Goal: Task Accomplishment & Management: Manage account settings

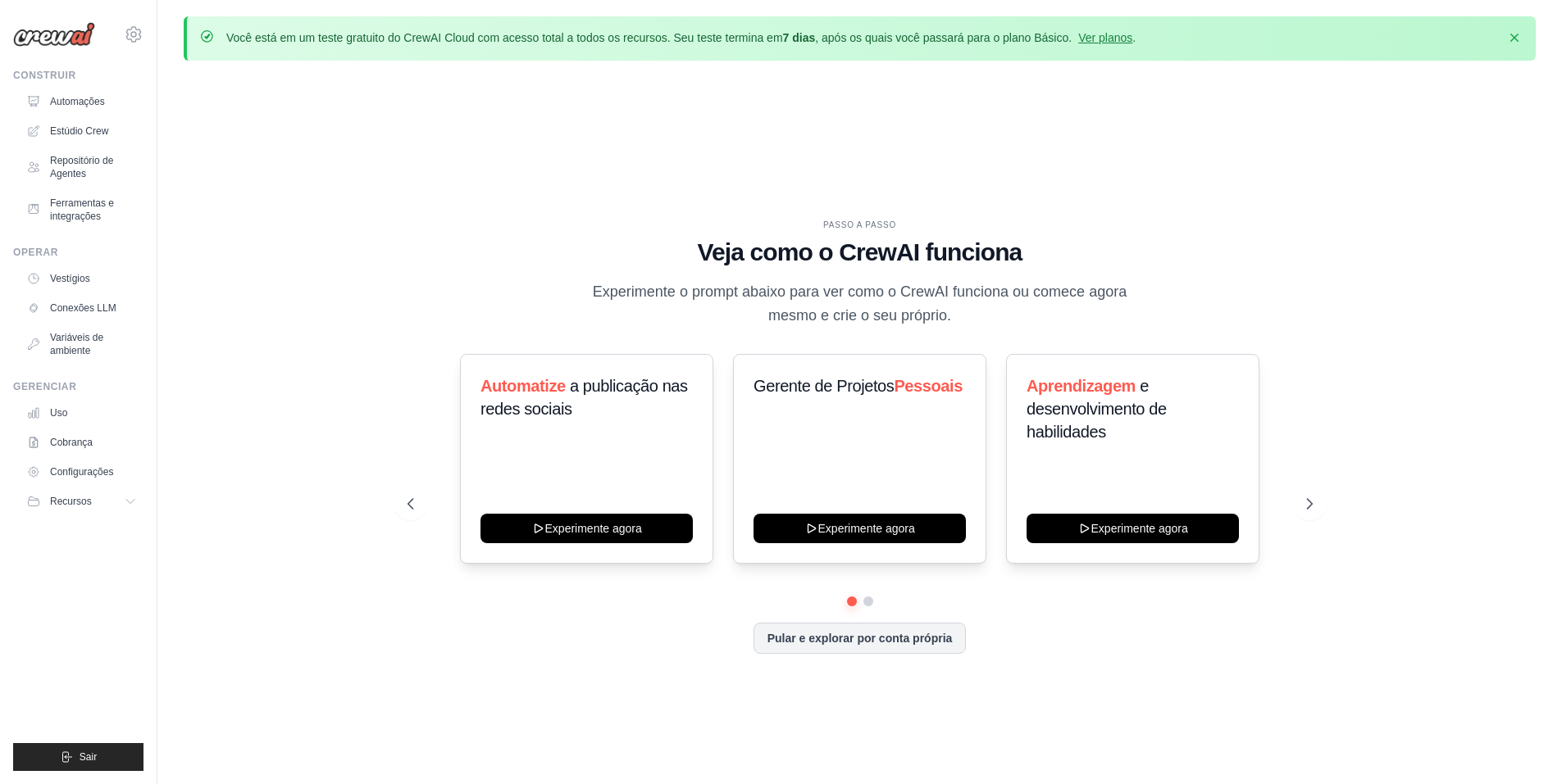
click at [441, 192] on div "PASSO A PASSO Veja como o CrewAI funciona Experimente o prompt abaixo para ver …" at bounding box center [860, 450] width 1352 height 752
drag, startPoint x: 1512, startPoint y: 39, endPoint x: 1161, endPoint y: 56, distance: 351.4
click at [1181, 59] on div "Você está em um teste gratuito do CrewAI Cloud com acesso total a todos os recu…" at bounding box center [860, 38] width 1352 height 44
click at [1120, 40] on font "Ver planos" at bounding box center [1105, 37] width 54 height 13
click at [1108, 43] on font "Ver planos" at bounding box center [1105, 37] width 54 height 13
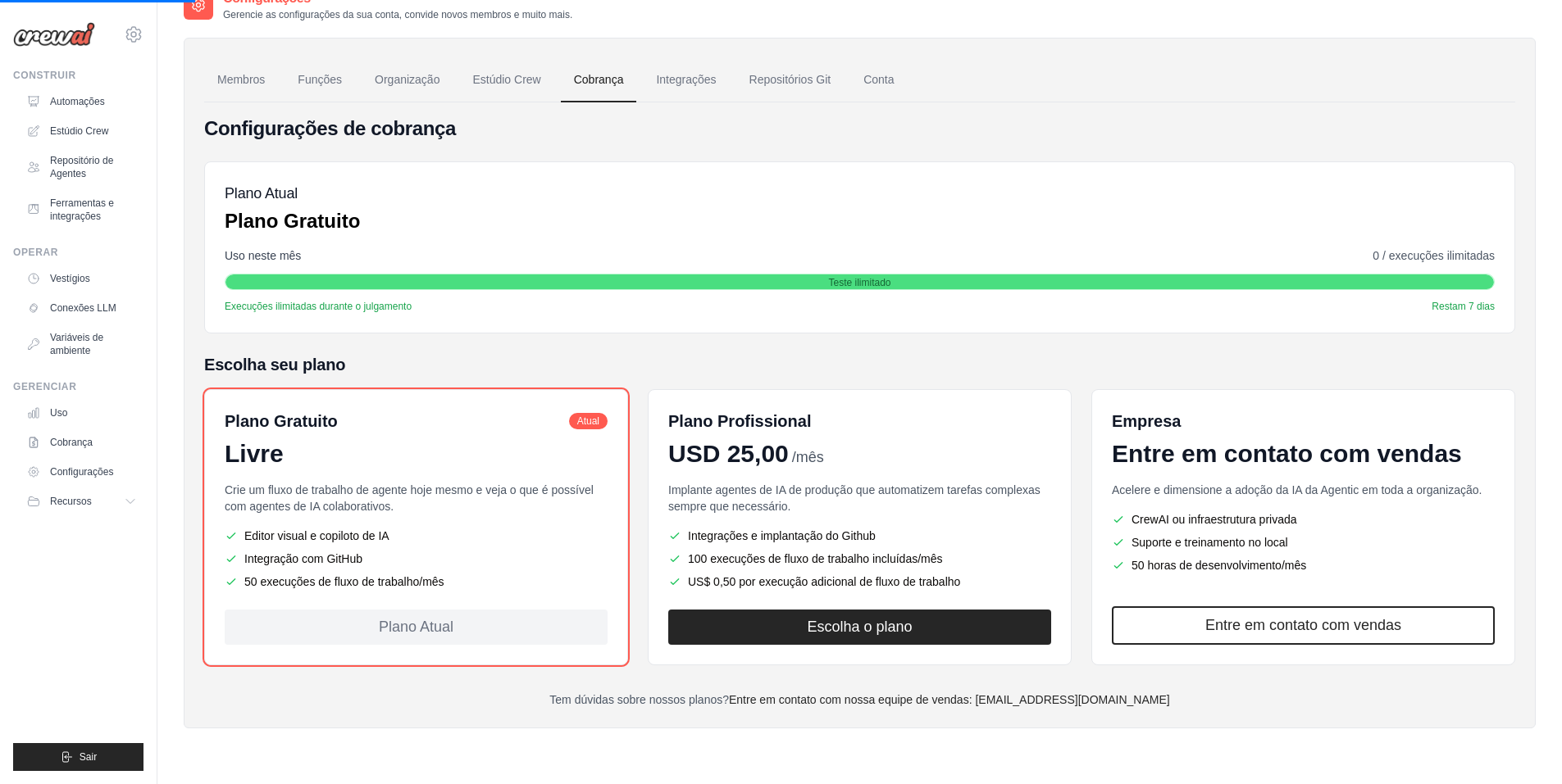
scroll to position [90, 0]
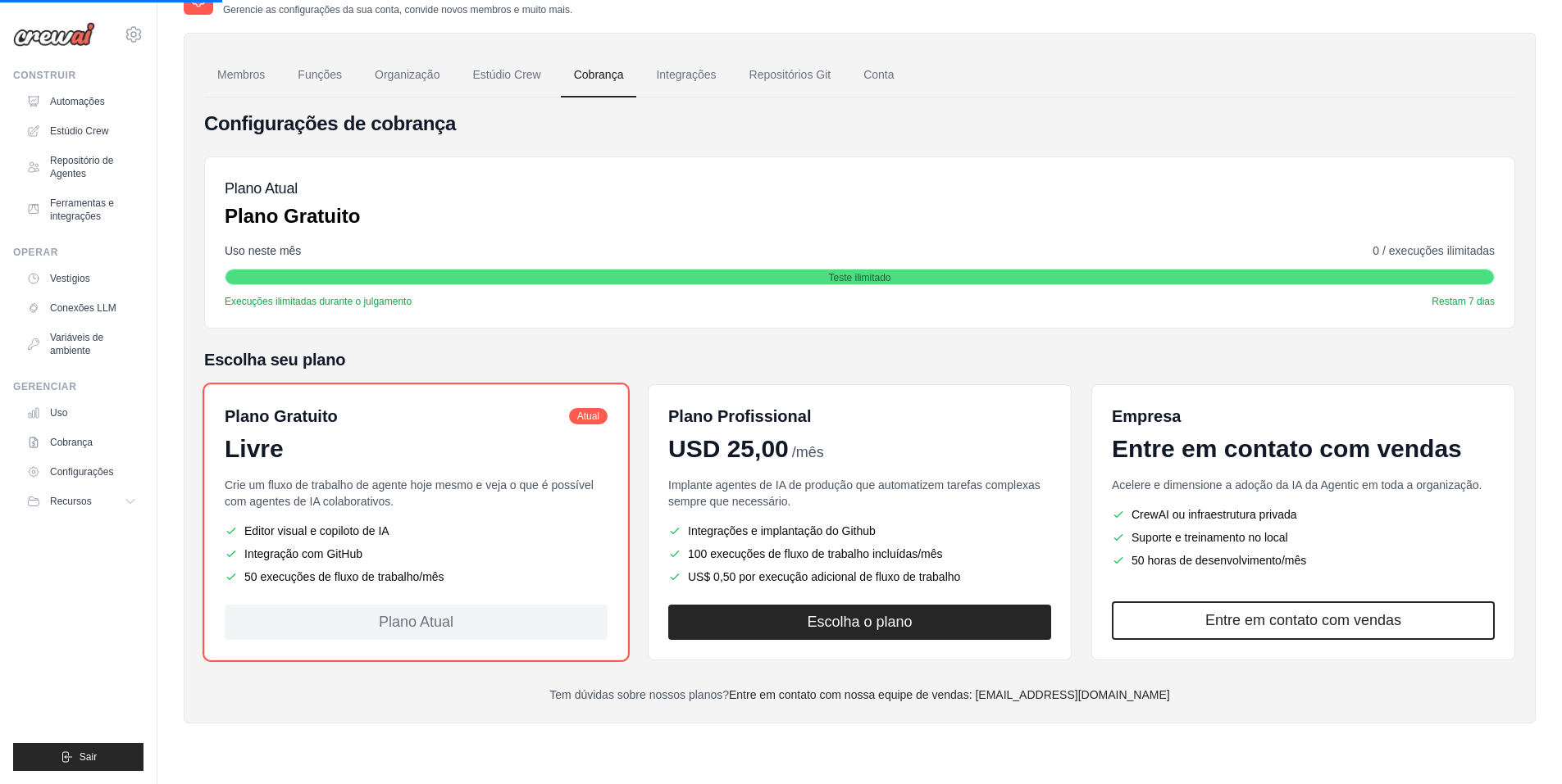
click at [457, 505] on p "Crie um fluxo de trabalho de agente hoje mesmo e veja o que é possível com agen…" at bounding box center [416, 493] width 383 height 33
click at [408, 624] on font "Plano Atual" at bounding box center [416, 622] width 74 height 17
drag, startPoint x: 683, startPoint y: 519, endPoint x: 898, endPoint y: 535, distance: 215.6
click at [909, 521] on div "Implante agentes de IA de produção que automatizem tarefas complexas sempre que…" at bounding box center [860, 530] width 383 height 108
drag, startPoint x: 891, startPoint y: 548, endPoint x: 735, endPoint y: 564, distance: 156.8
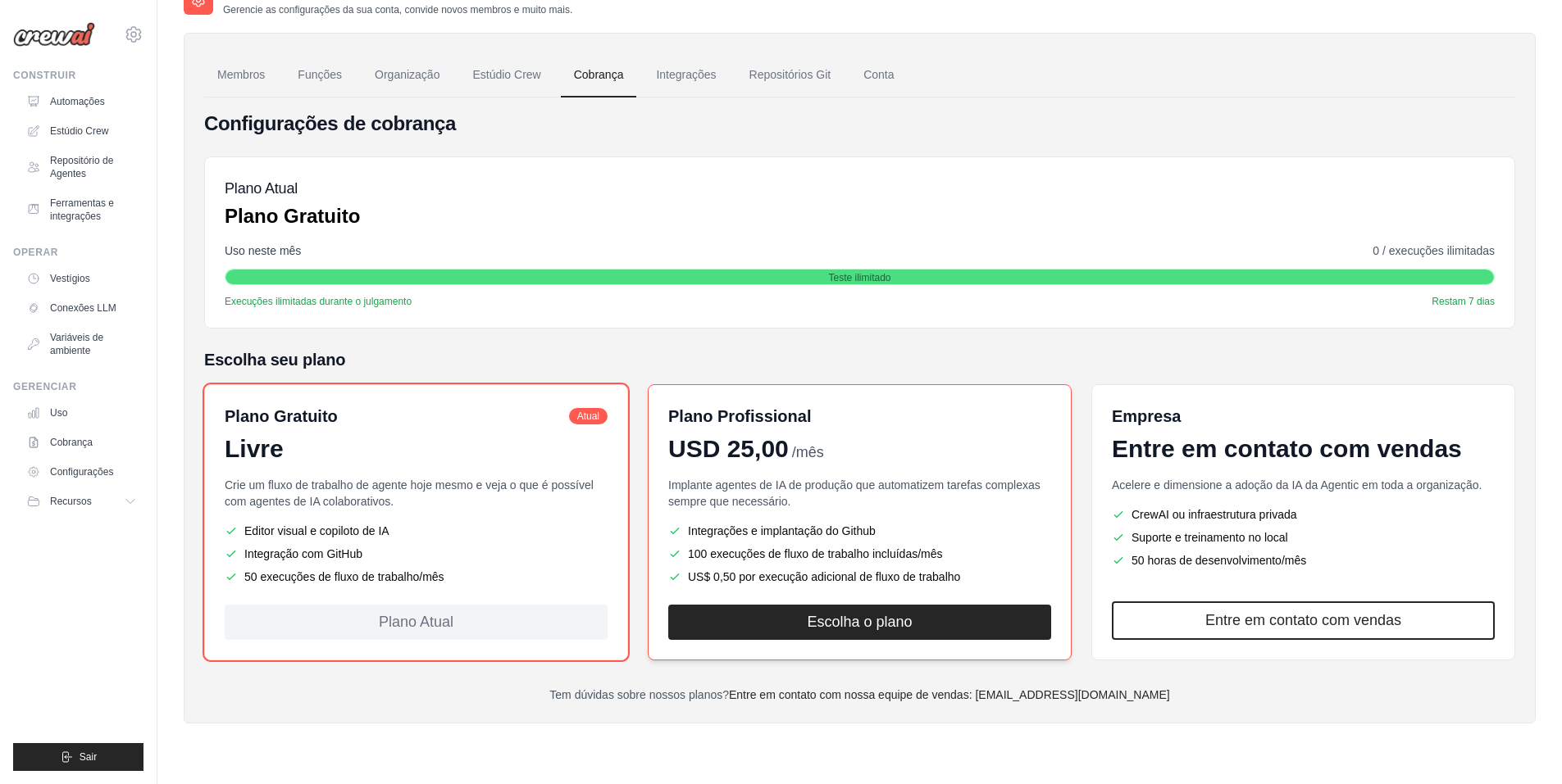
click at [735, 564] on ul "Integrações e implantação do Github 100 execuções de fluxo de trabalho incluída…" at bounding box center [860, 554] width 383 height 62
click at [451, 558] on li "Integração com GitHub" at bounding box center [416, 554] width 383 height 17
click at [381, 348] on div "Configurações de cobrança Plano Atual Plano Gratuito Uso neste mês 0 / execuçõe…" at bounding box center [860, 406] width 1311 height 593
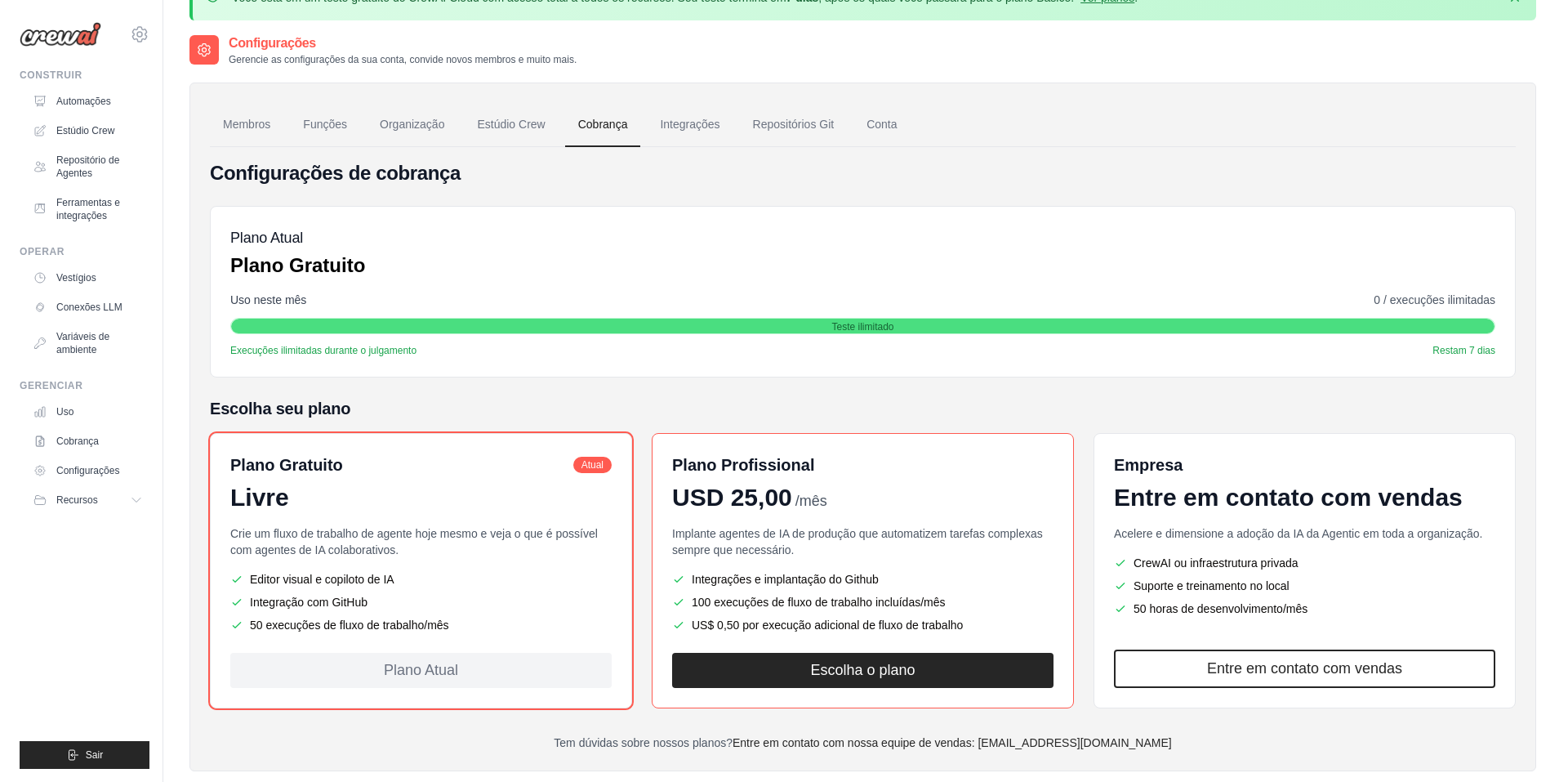
scroll to position [0, 0]
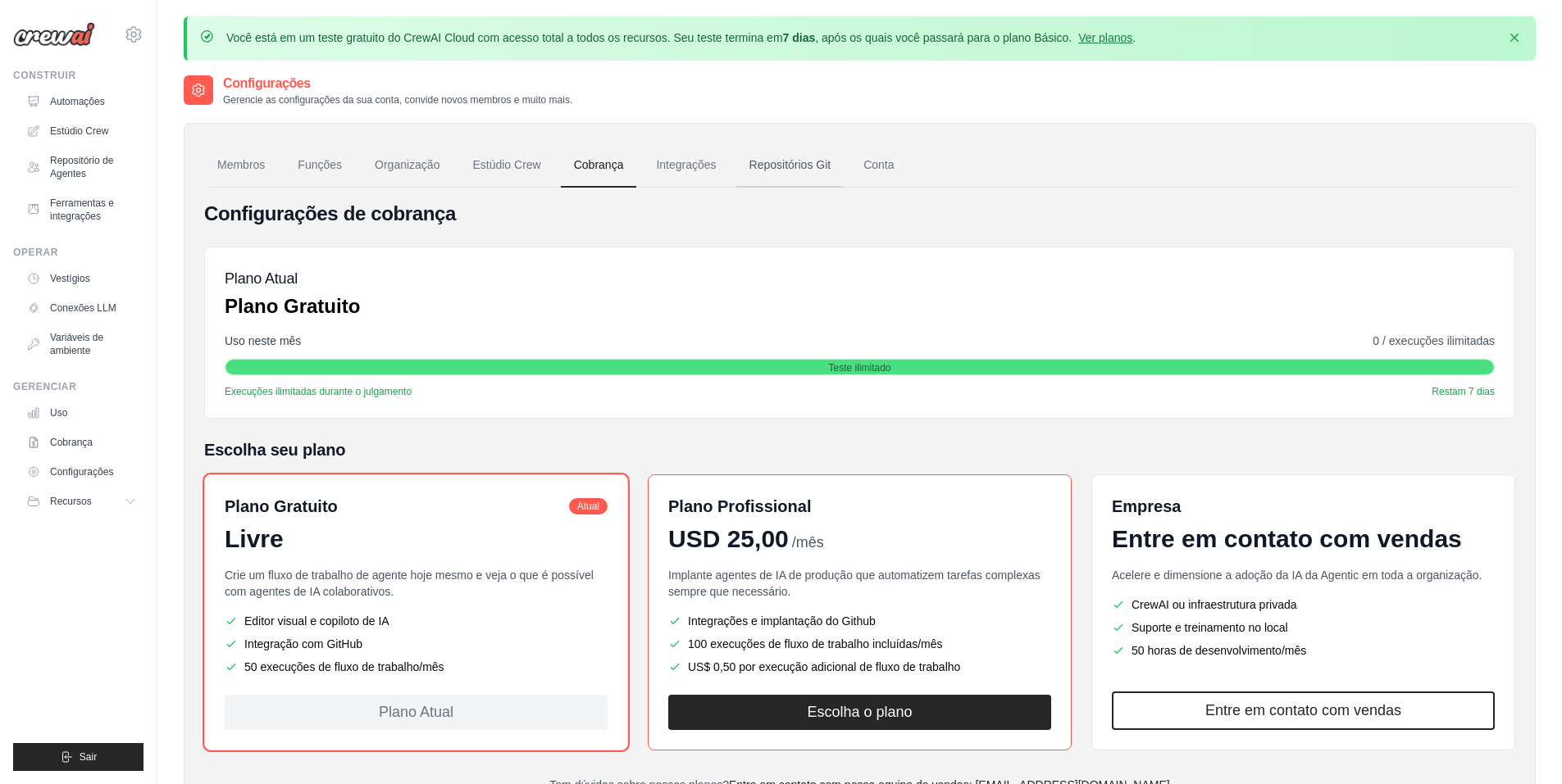
click at [799, 156] on link "Repositórios Git" at bounding box center [790, 165] width 108 height 44
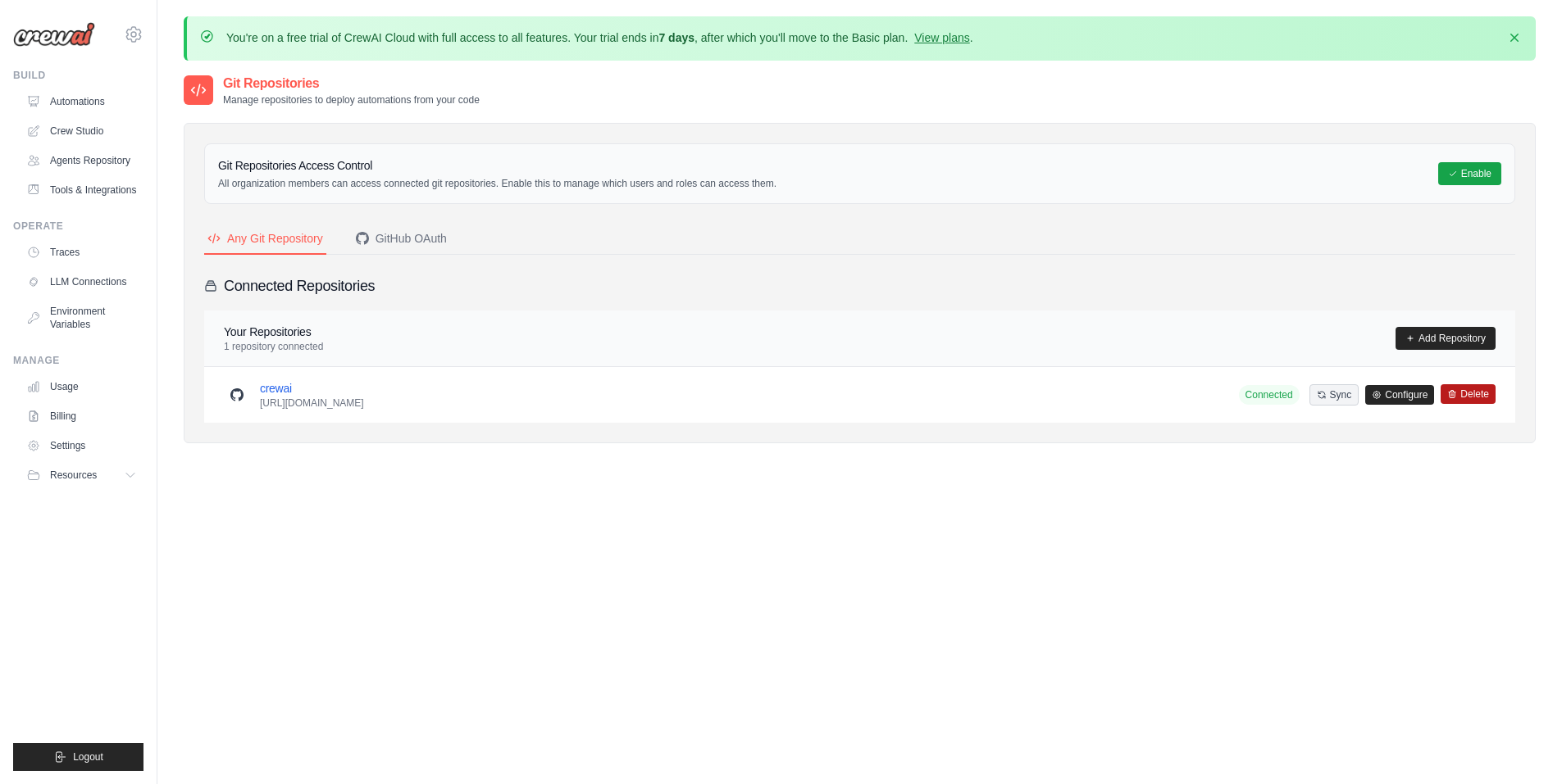
click at [1465, 399] on button "Delete" at bounding box center [1468, 394] width 55 height 20
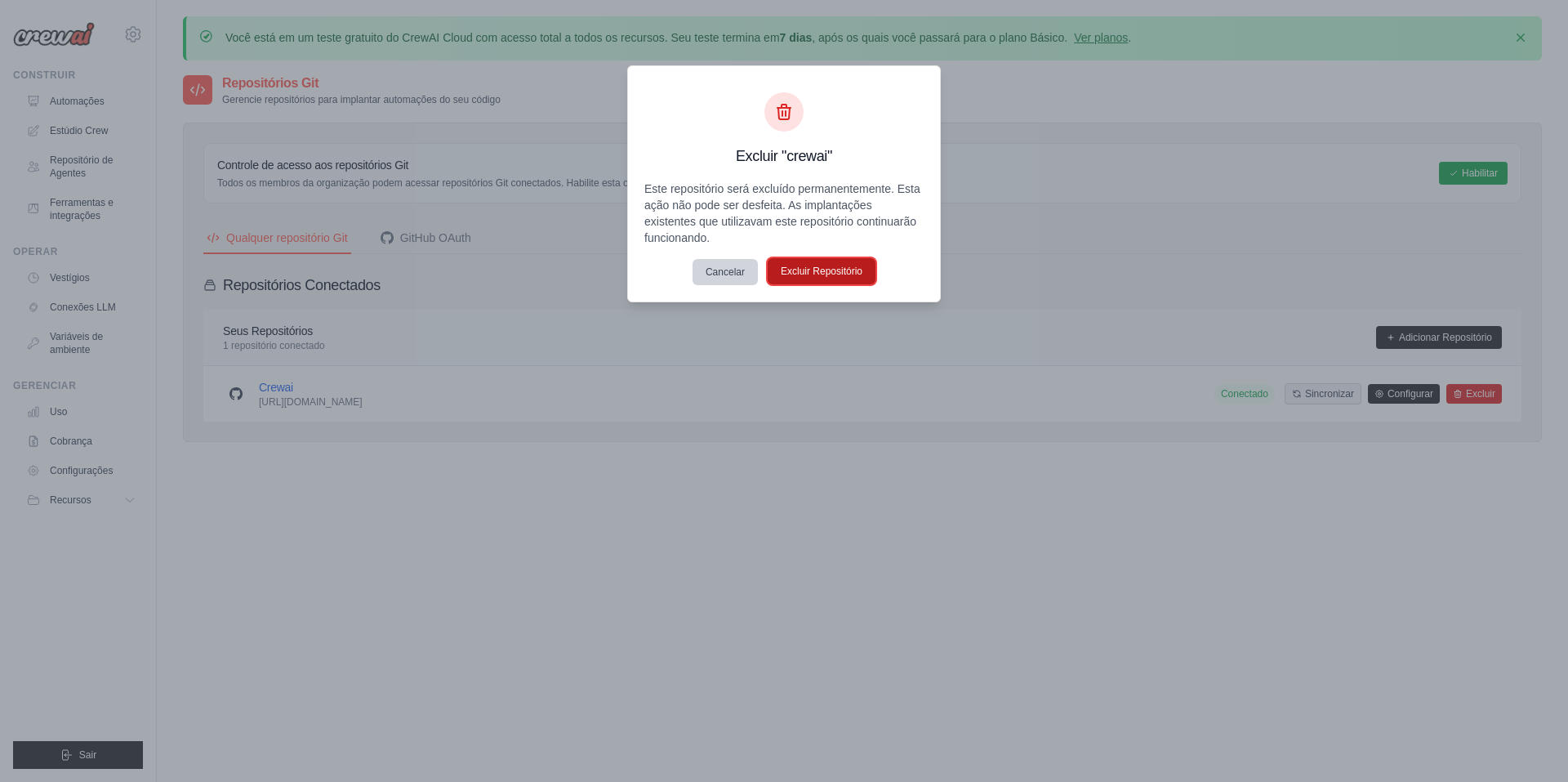
click at [808, 276] on font "Excluir Repositório" at bounding box center [821, 272] width 82 height 12
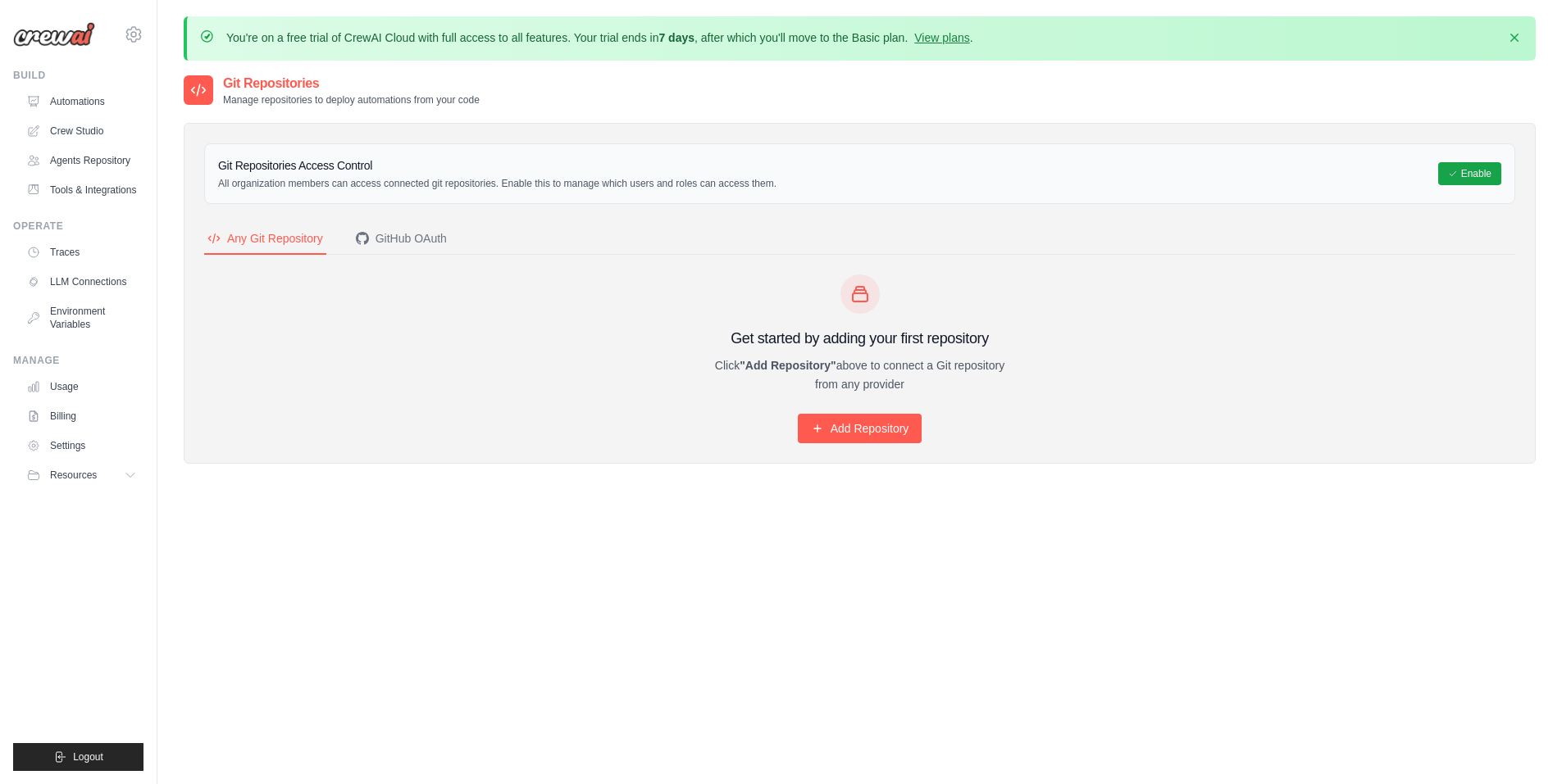
click at [1153, 343] on div "Get started by adding your first repository Click "Add Repository" above to con…" at bounding box center [860, 358] width 1311 height 169
